Goal: Information Seeking & Learning: Find specific fact

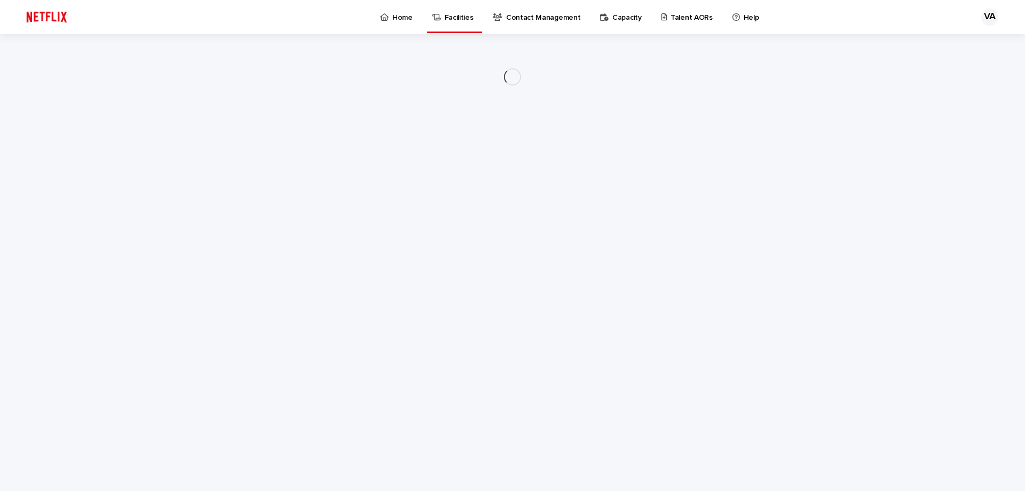
click at [670, 18] on p "Talent AORs" at bounding box center [691, 11] width 42 height 22
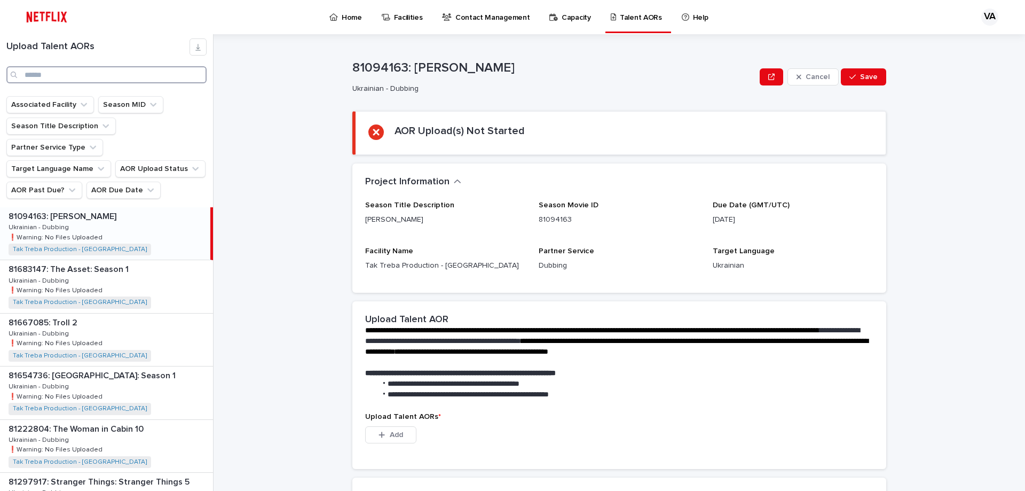
click at [115, 81] on input "Search" at bounding box center [106, 74] width 200 height 17
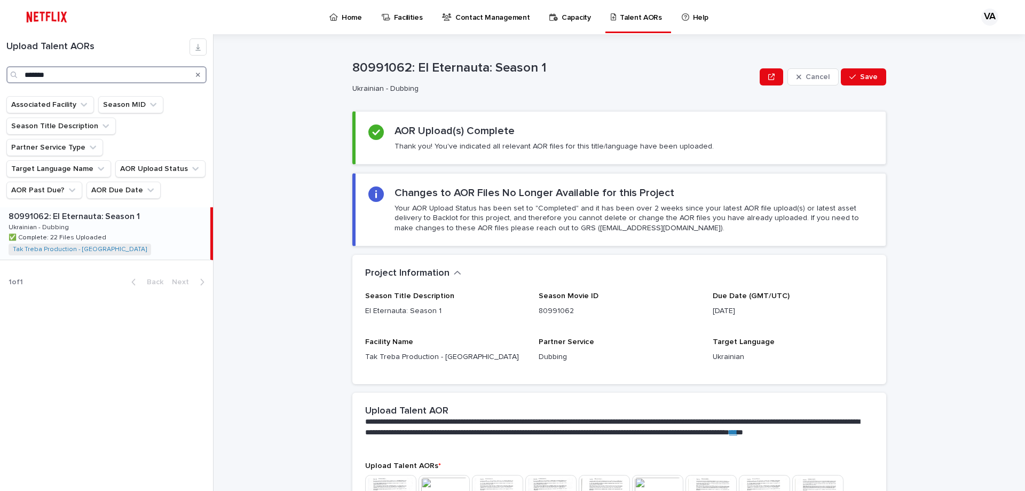
type input "*******"
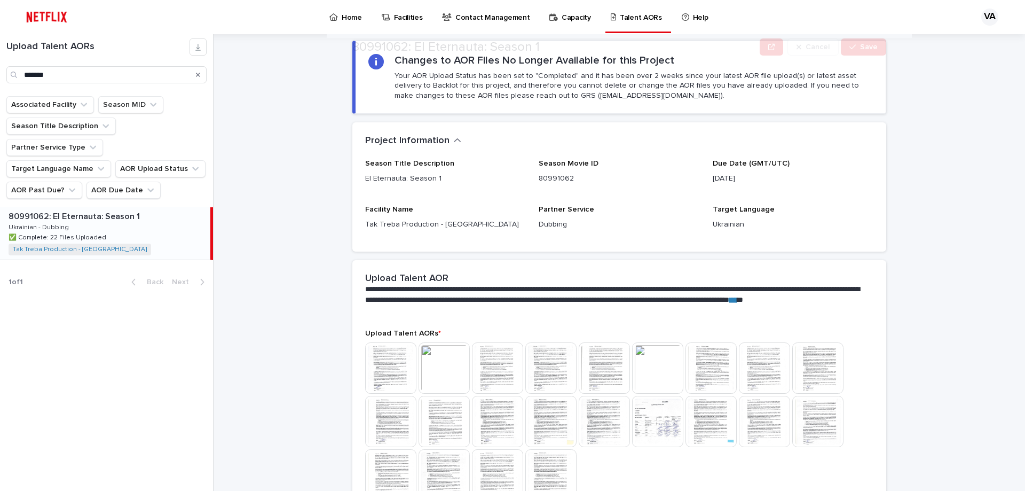
scroll to position [213, 0]
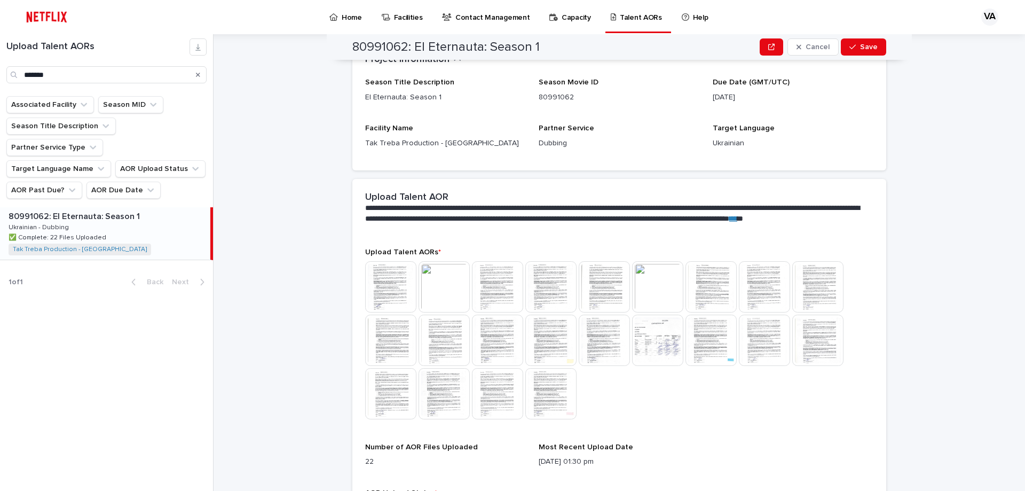
click at [399, 290] on img at bounding box center [390, 286] width 51 height 51
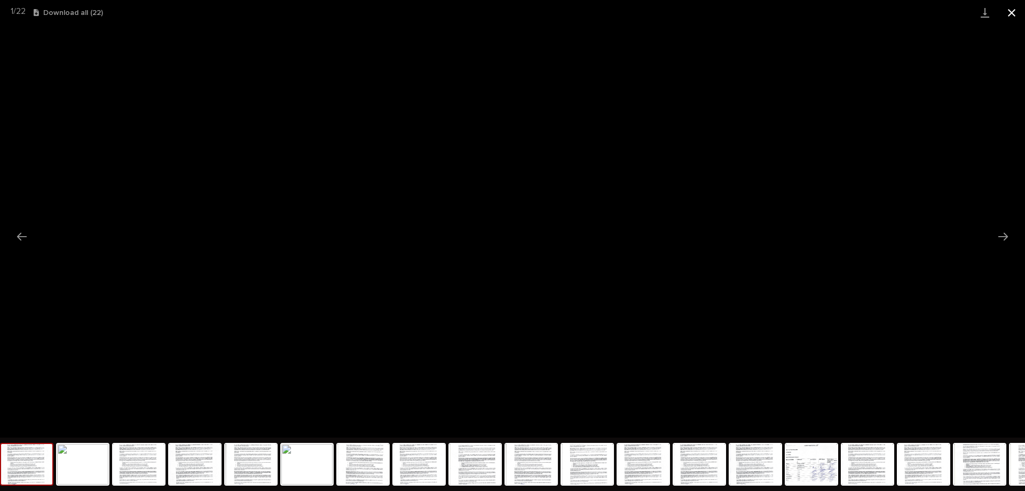
drag, startPoint x: 1011, startPoint y: 14, endPoint x: 1007, endPoint y: 17, distance: 5.5
click at [1011, 14] on button "Close gallery" at bounding box center [1011, 12] width 27 height 25
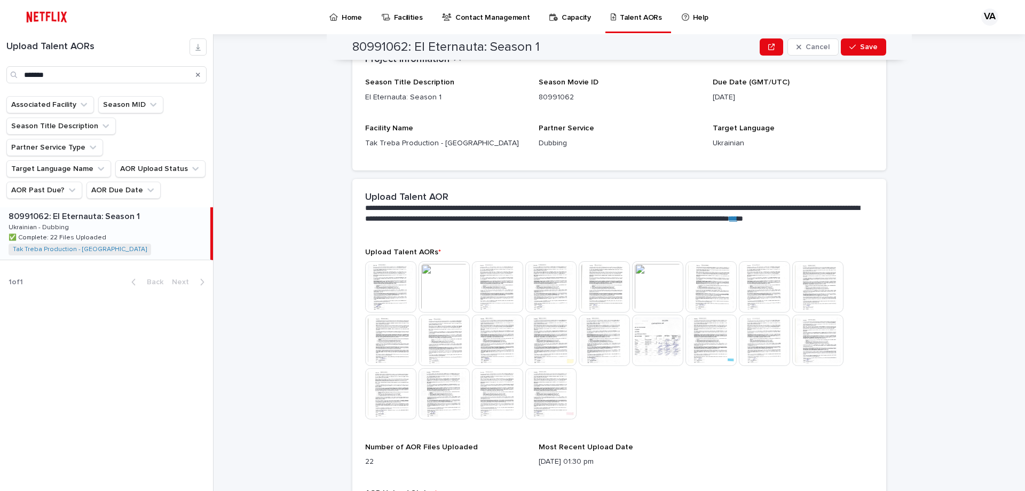
click at [440, 288] on img at bounding box center [443, 286] width 51 height 51
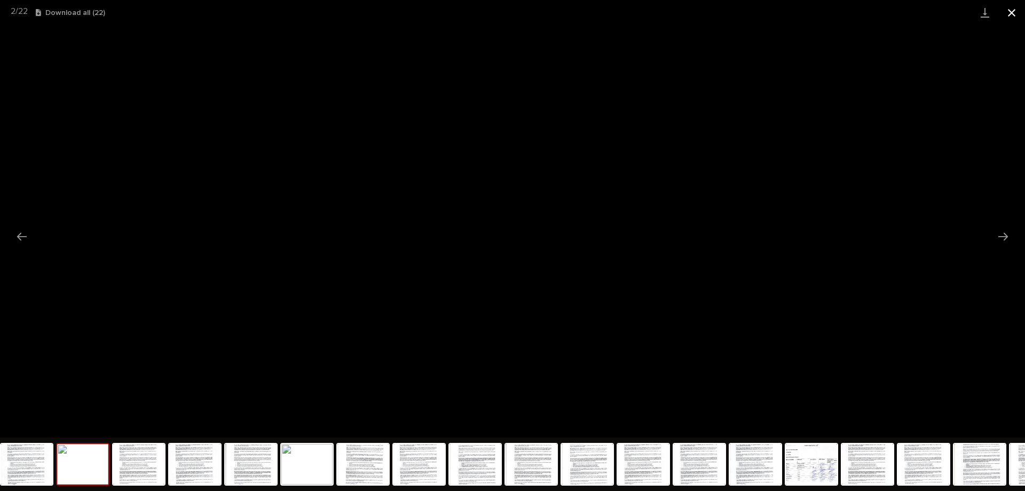
click at [1003, 14] on button "Close gallery" at bounding box center [1011, 12] width 27 height 25
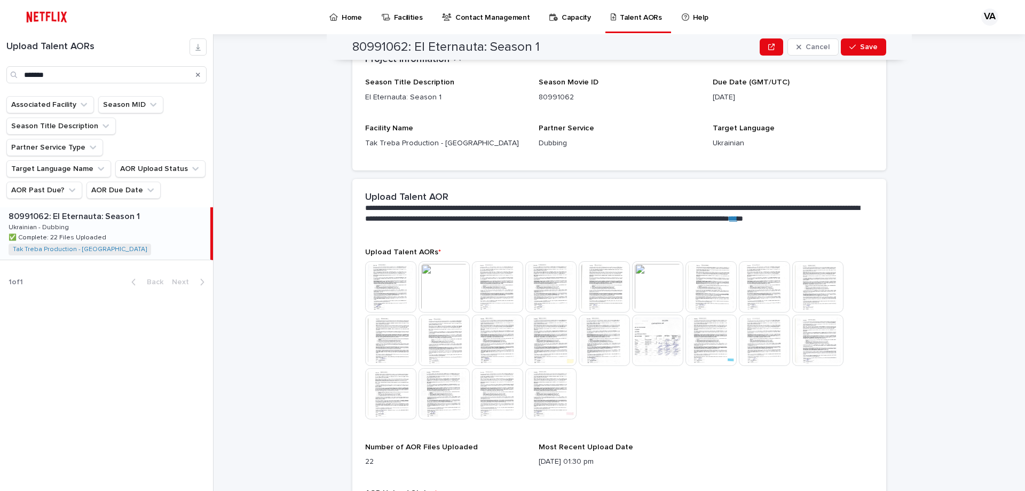
click at [197, 74] on icon "Search" at bounding box center [198, 75] width 4 height 4
click at [156, 80] on input "*******" at bounding box center [106, 74] width 200 height 17
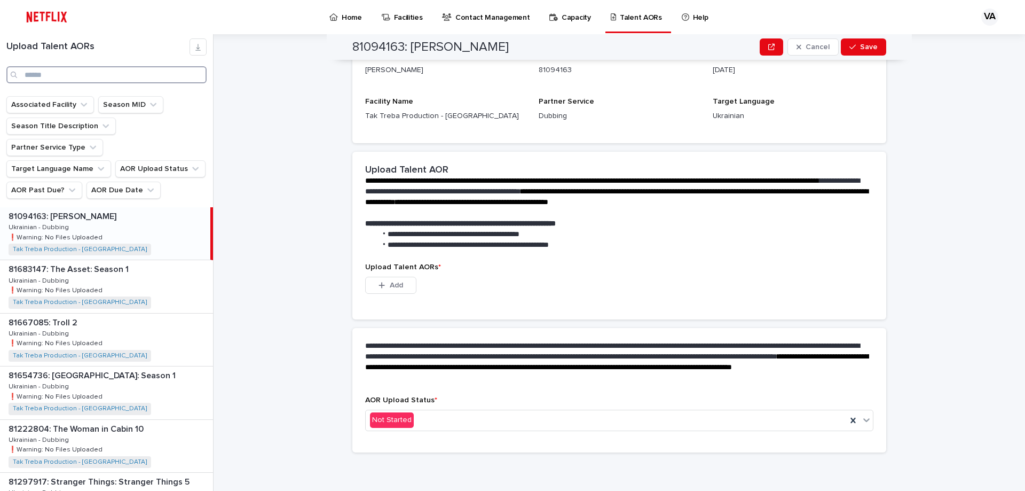
scroll to position [149, 0]
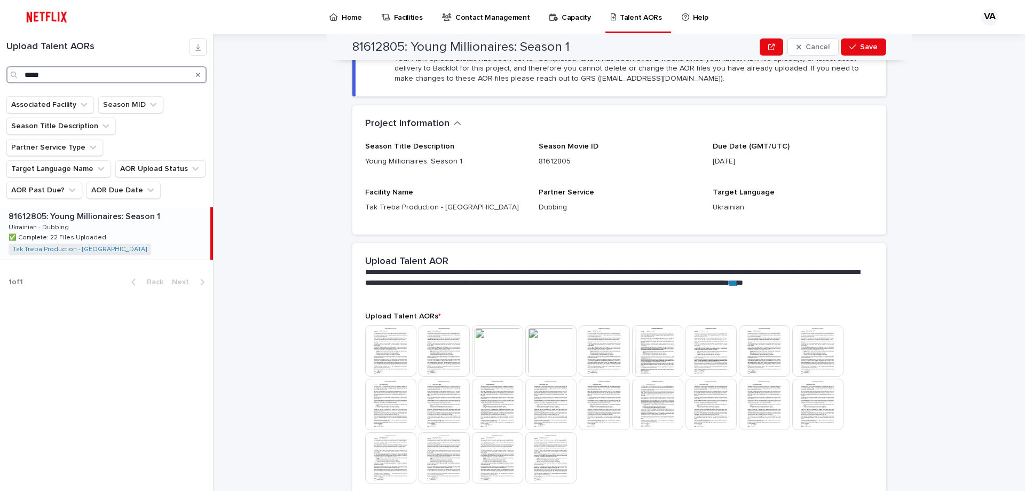
scroll to position [213, 0]
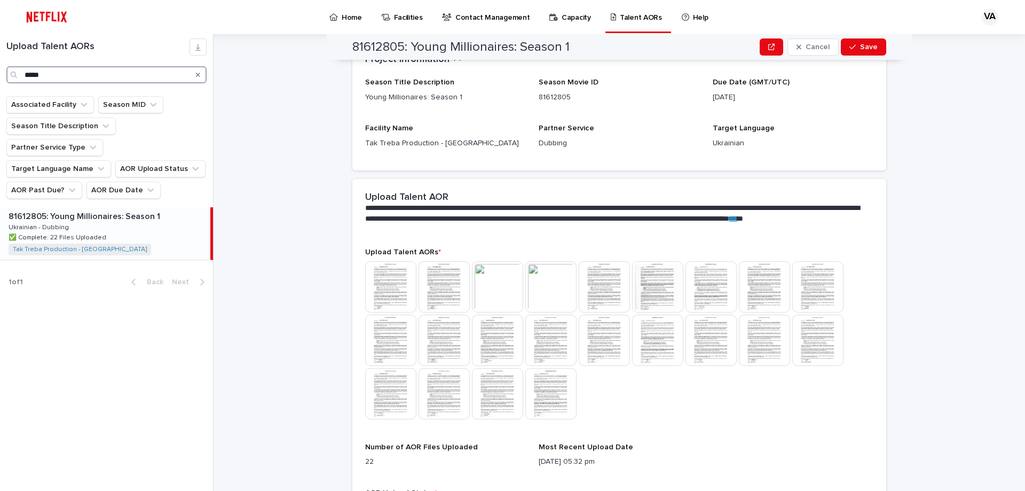
type input "*****"
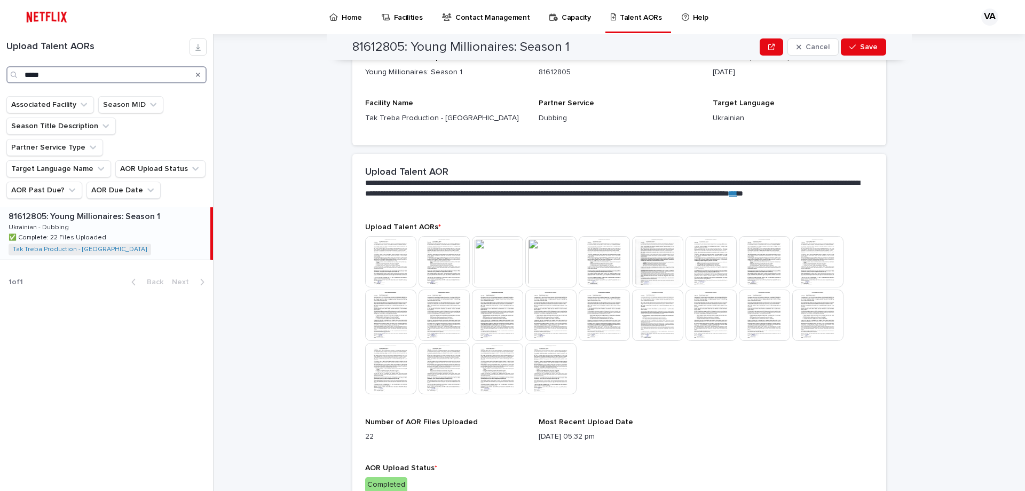
scroll to position [267, 0]
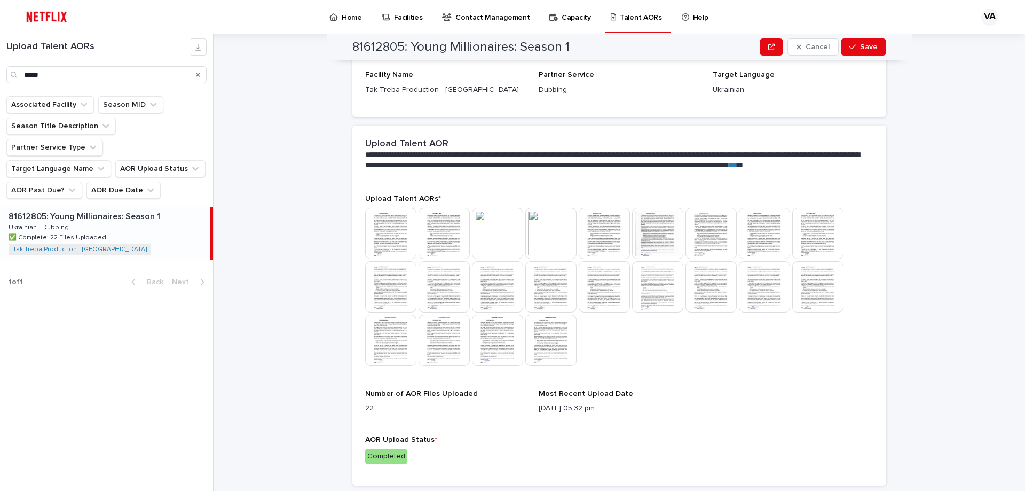
click at [389, 225] on img at bounding box center [390, 233] width 51 height 51
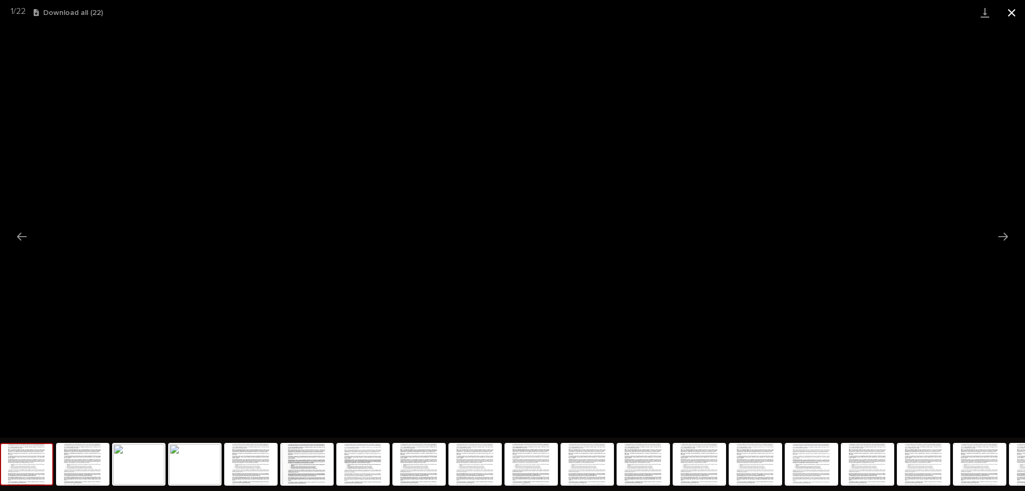
click at [1011, 5] on button "Close gallery" at bounding box center [1011, 12] width 27 height 25
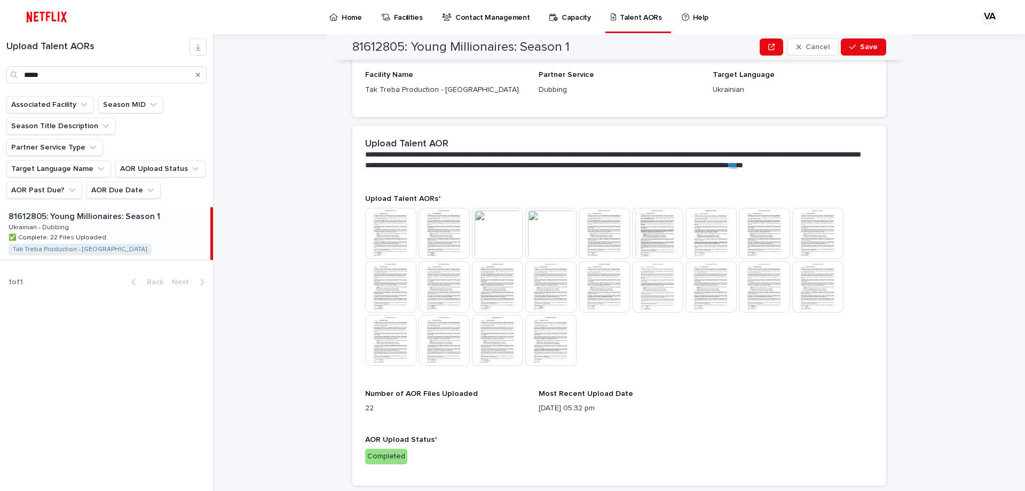
click at [402, 240] on img at bounding box center [390, 233] width 51 height 51
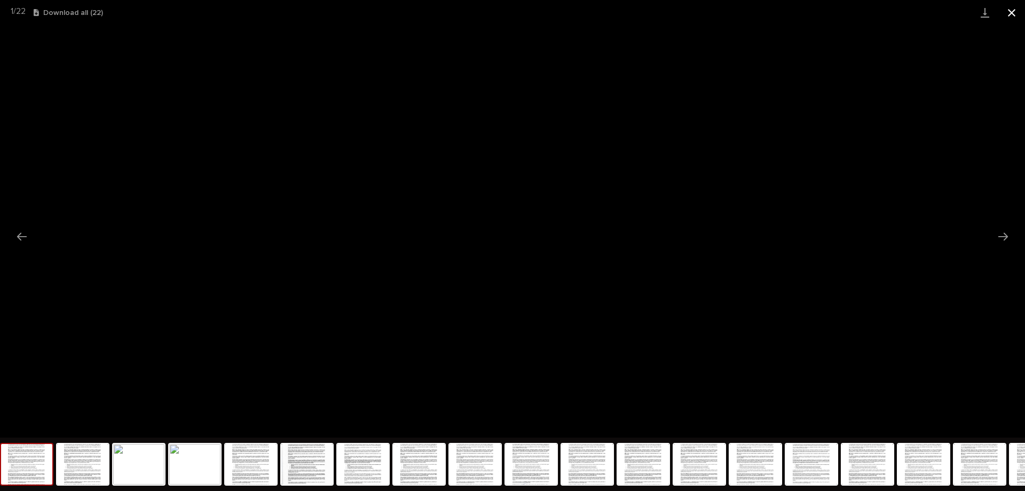
drag, startPoint x: 1003, startPoint y: 15, endPoint x: 998, endPoint y: 17, distance: 6.1
click at [1003, 14] on button "Close gallery" at bounding box center [1011, 12] width 27 height 25
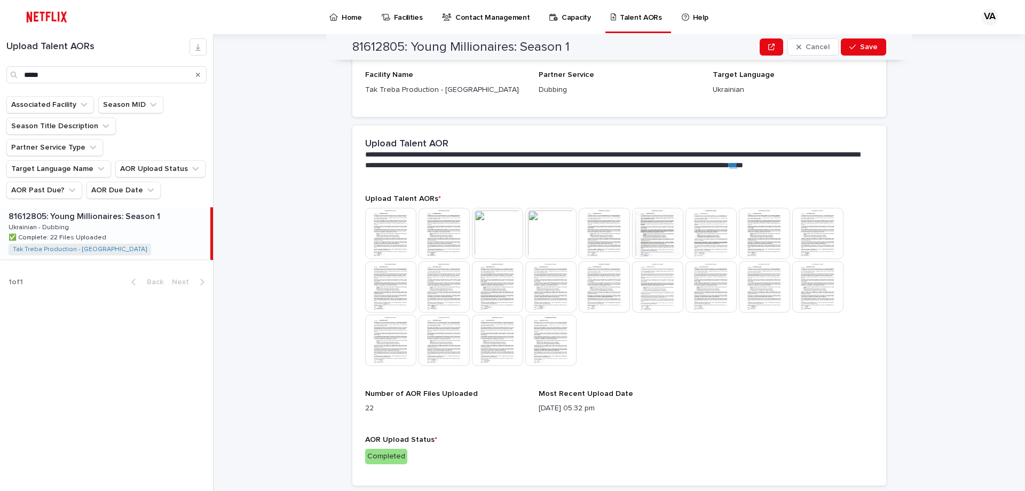
click at [442, 232] on img at bounding box center [443, 233] width 51 height 51
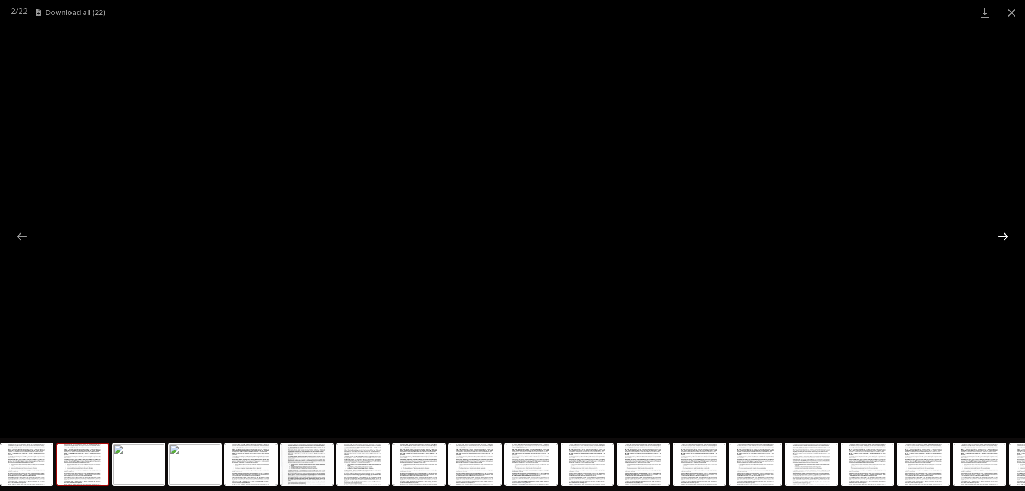
click at [1002, 236] on button "Next slide" at bounding box center [1003, 236] width 22 height 21
click at [1007, 241] on button "Next slide" at bounding box center [1003, 236] width 22 height 21
click at [994, 243] on button "Next slide" at bounding box center [1003, 236] width 22 height 21
click at [1016, 17] on button "Close gallery" at bounding box center [1011, 12] width 27 height 25
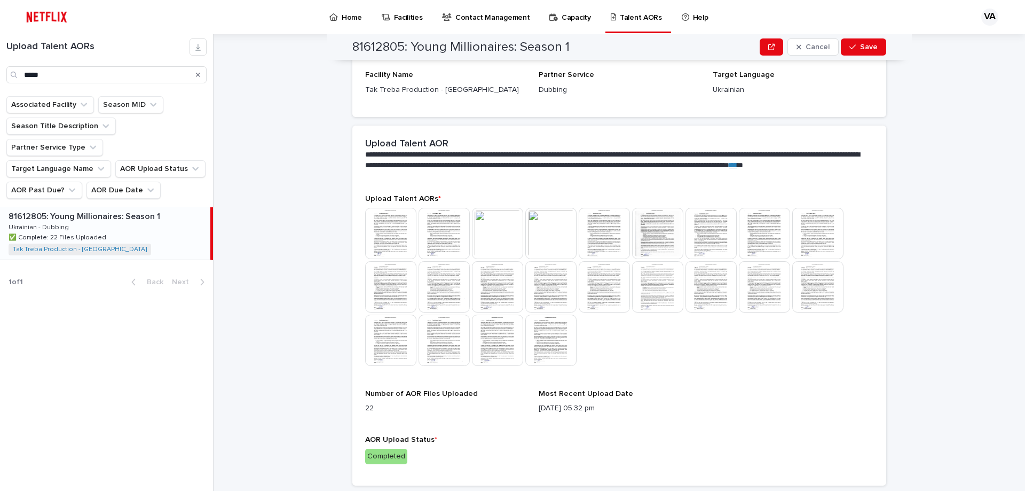
click at [196, 73] on div "Search" at bounding box center [197, 74] width 17 height 17
click at [198, 75] on icon "Search" at bounding box center [198, 75] width 4 height 4
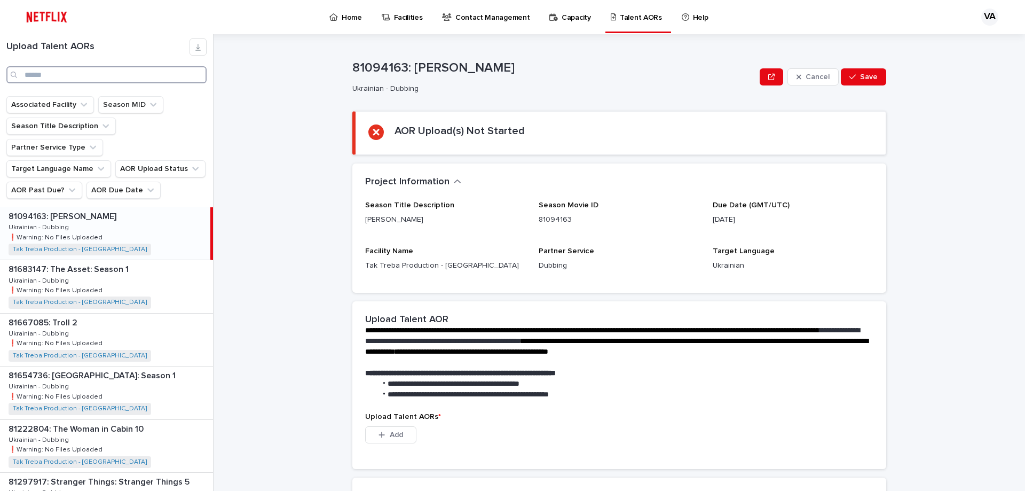
click at [131, 78] on input "Search" at bounding box center [106, 74] width 200 height 17
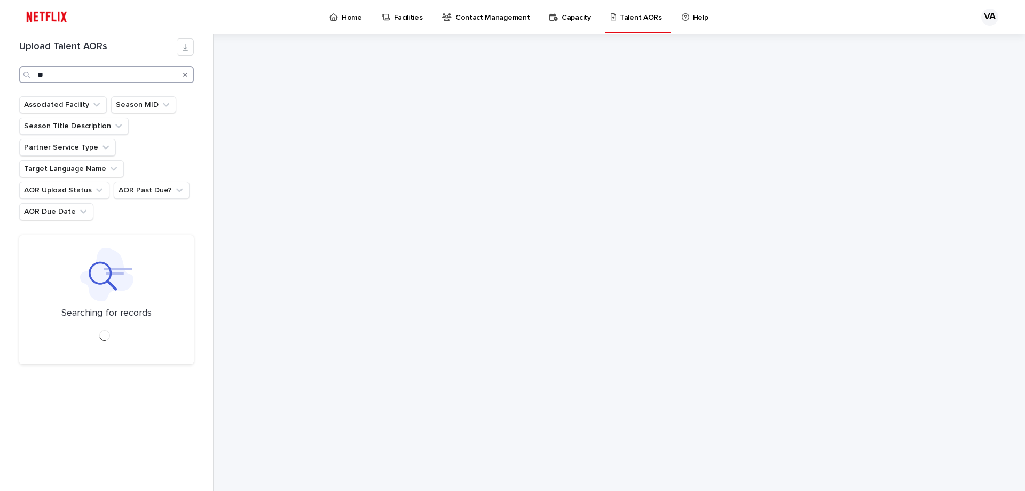
type input "*"
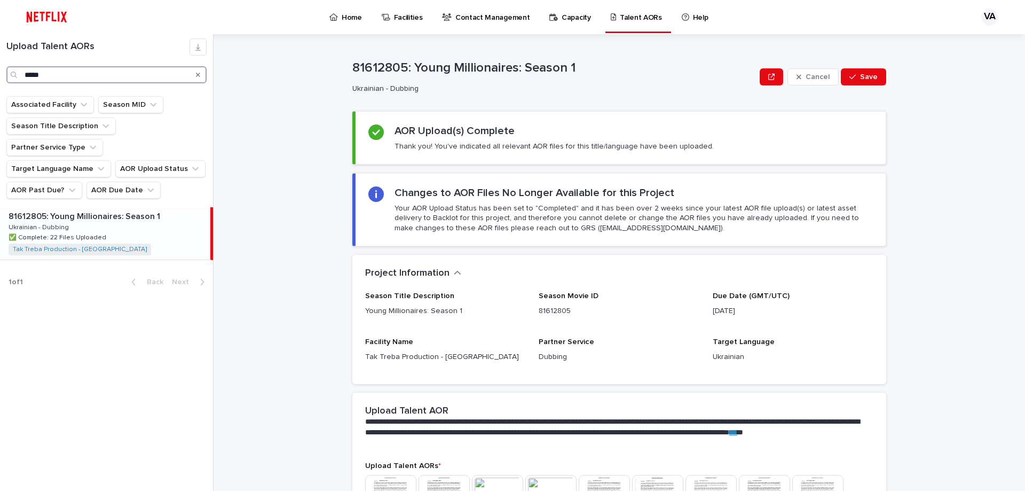
type input "*****"
click at [119, 209] on p "81612805: Young Millionaires: Season 1" at bounding box center [86, 215] width 154 height 12
drag, startPoint x: 586, startPoint y: 66, endPoint x: 342, endPoint y: 56, distance: 244.2
click at [342, 56] on div "81612805: Young Millionaires: Season 1 Cancel Save 81612805: Young Millionaires…" at bounding box center [625, 262] width 798 height 456
copy p "81612805: Young Millionaires: Season 1"
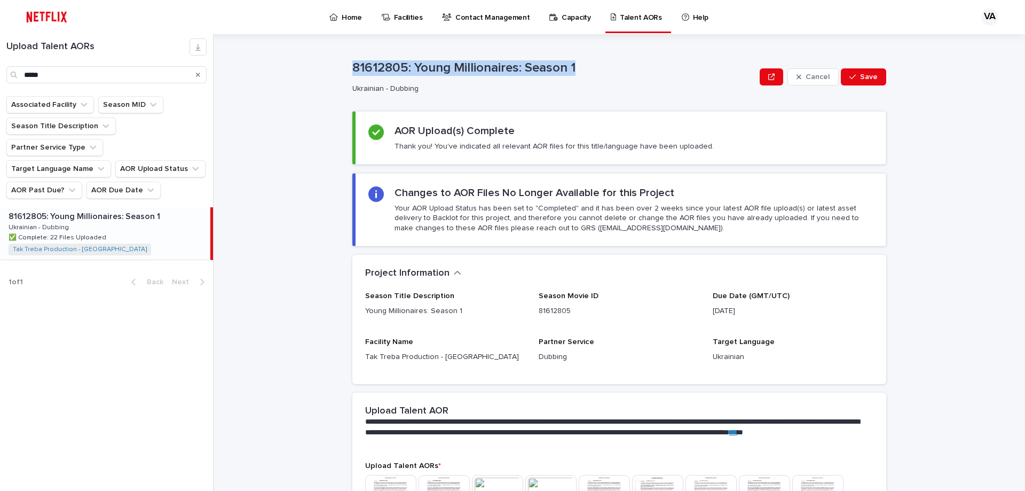
drag, startPoint x: 200, startPoint y: 76, endPoint x: 244, endPoint y: 69, distance: 44.9
click at [200, 76] on icon "Search" at bounding box center [198, 75] width 4 height 4
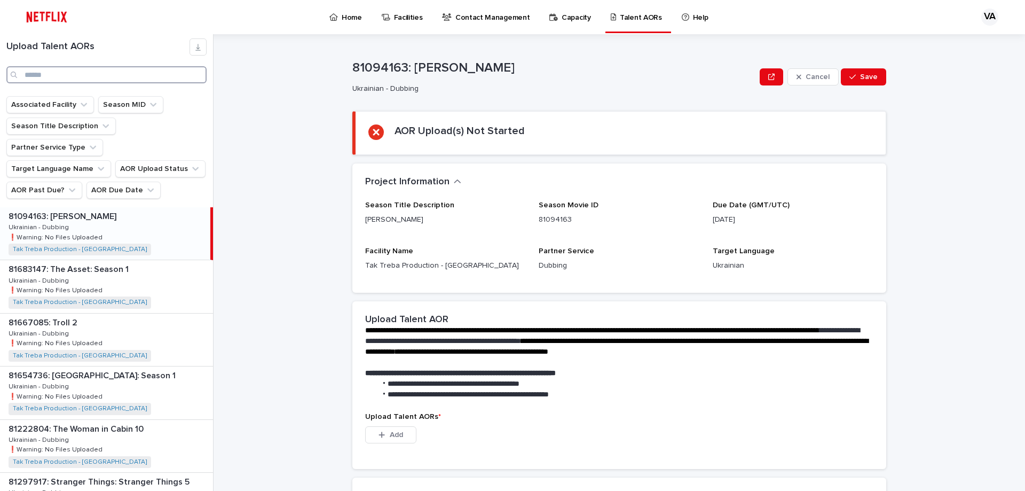
click at [110, 78] on input "Search" at bounding box center [106, 74] width 200 height 17
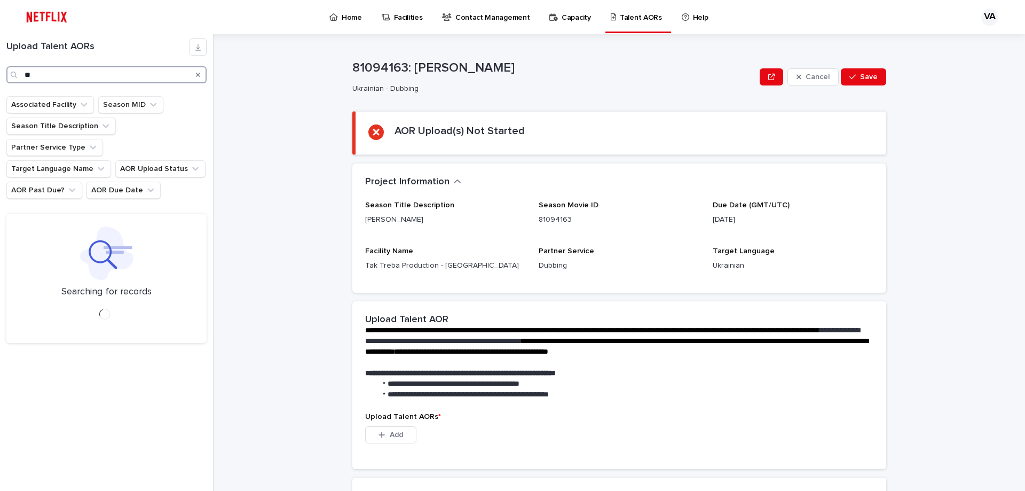
type input "*"
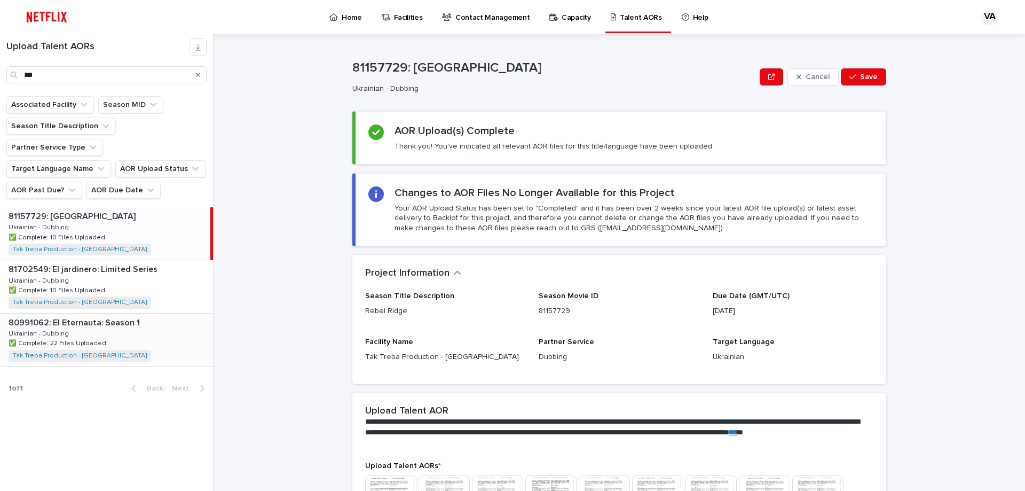
click at [152, 329] on div "80991062: El Eternauta: Season 1 80991062: El Eternauta: Season 1 Ukrainian - D…" at bounding box center [106, 339] width 213 height 52
type input "**"
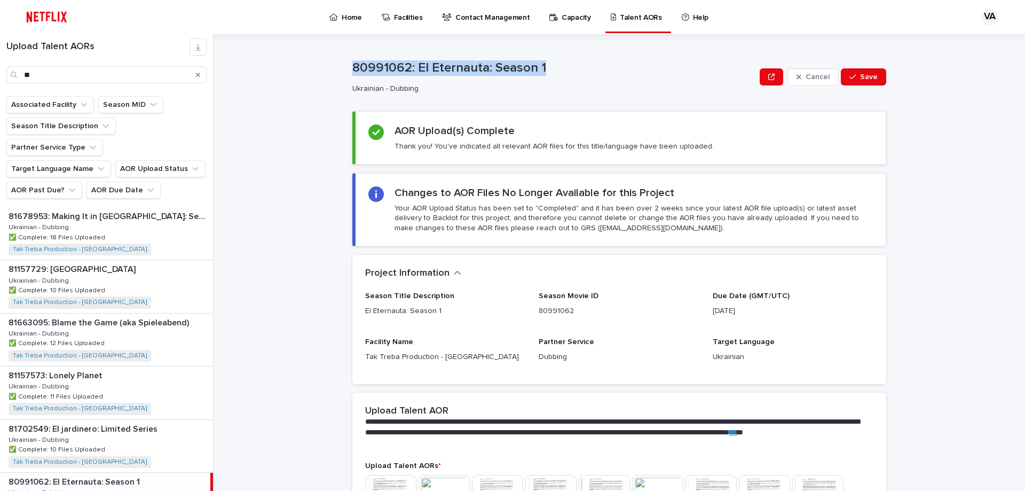
drag, startPoint x: 550, startPoint y: 65, endPoint x: 340, endPoint y: 62, distance: 210.3
click at [340, 62] on div "80991062: El Eternauta: Season 1 Cancel Save 80991062: El Eternauta: Season 1 U…" at bounding box center [625, 262] width 798 height 456
copy p "80991062: El Eternauta: Season 1"
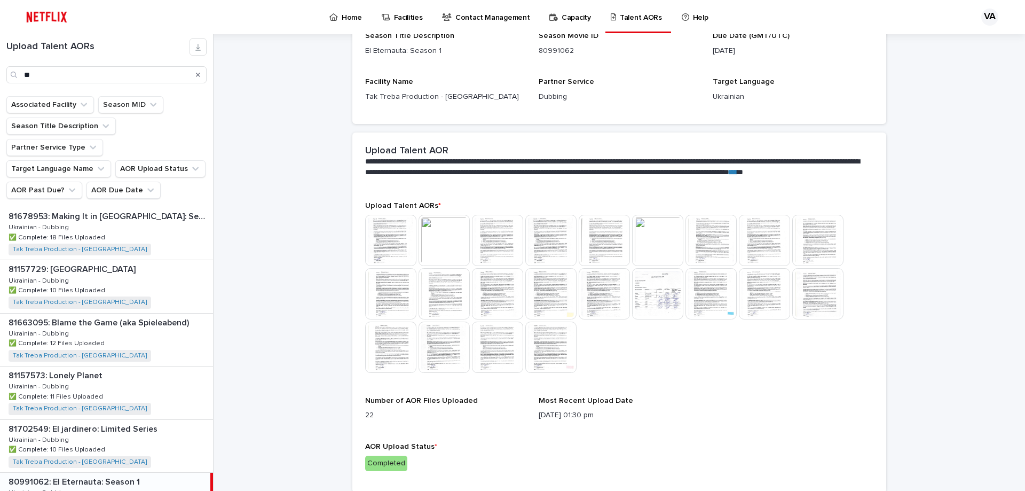
scroll to position [267, 0]
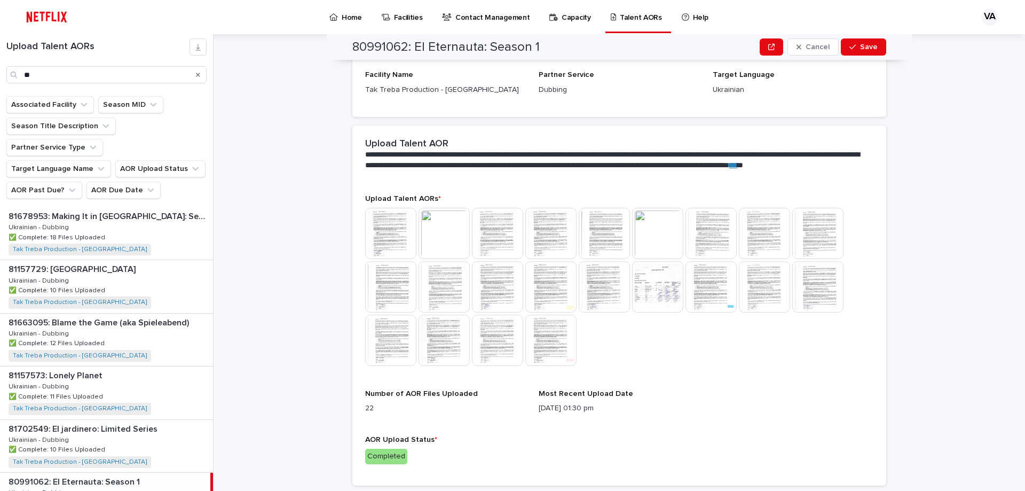
click at [392, 223] on img at bounding box center [390, 233] width 51 height 51
